Goal: Navigation & Orientation: Find specific page/section

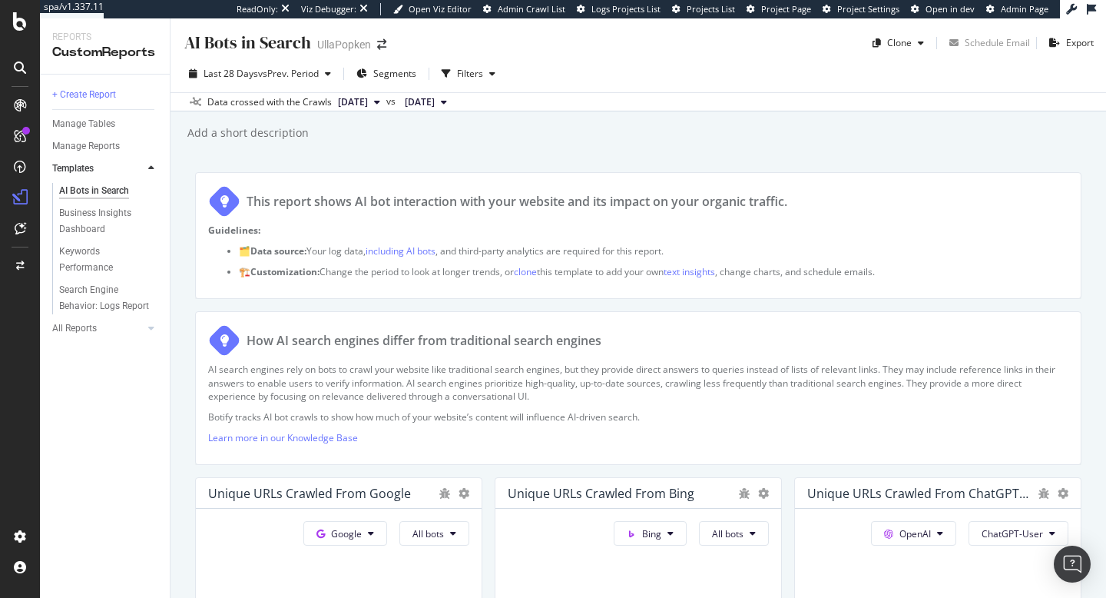
scroll to position [310, 0]
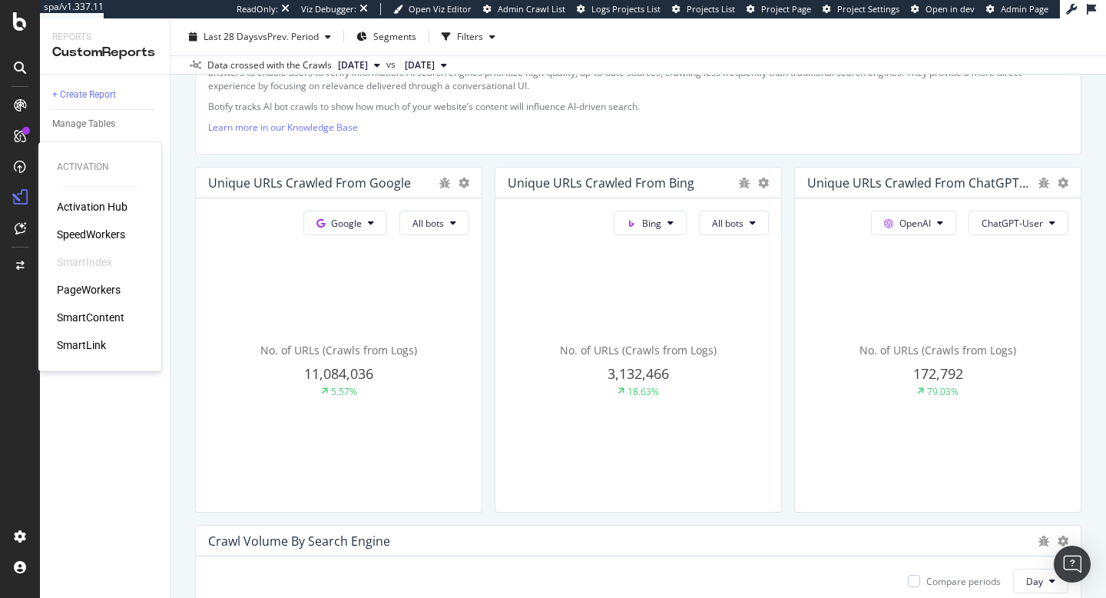
click at [94, 239] on div "SpeedWorkers" at bounding box center [91, 234] width 68 height 15
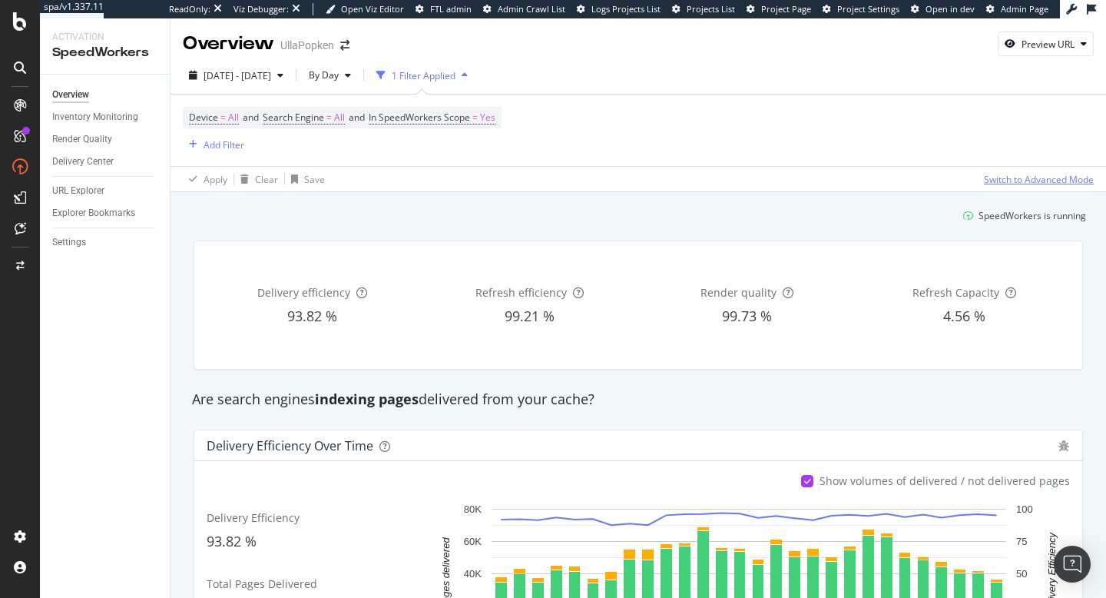
click at [1002, 177] on div "Switch to Advanced Mode" at bounding box center [1039, 179] width 110 height 13
click at [1004, 181] on div "Switch back to Simple mode" at bounding box center [1034, 179] width 119 height 13
click at [1004, 181] on div "Switch to Advanced Mode" at bounding box center [1039, 179] width 110 height 13
click at [1004, 181] on div "Switch back to Simple mode" at bounding box center [1034, 179] width 119 height 13
